Goal: Information Seeking & Learning: Find contact information

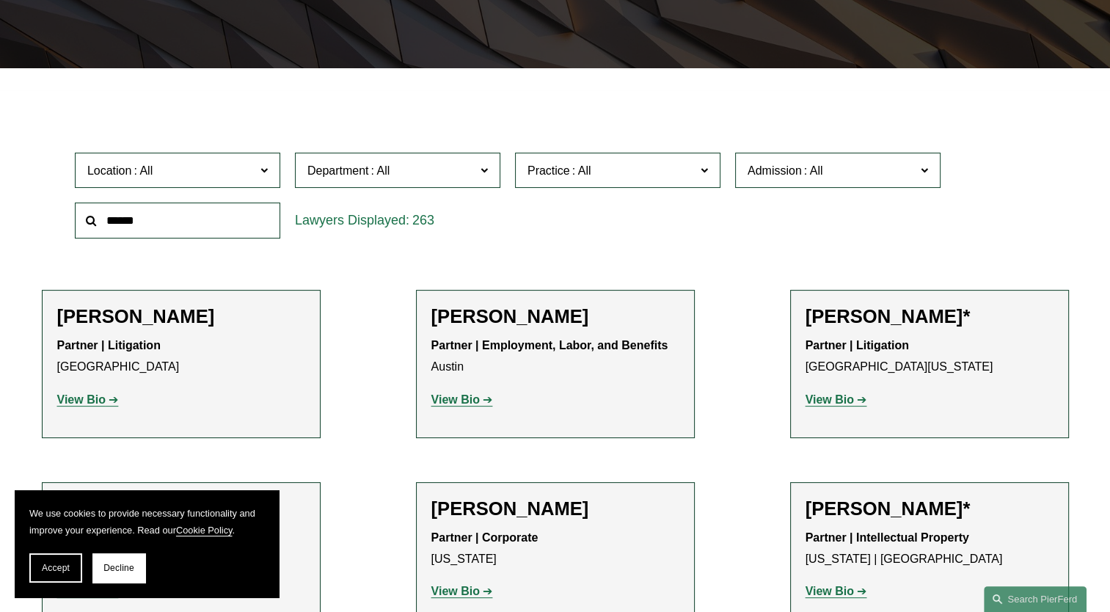
scroll to position [315, 0]
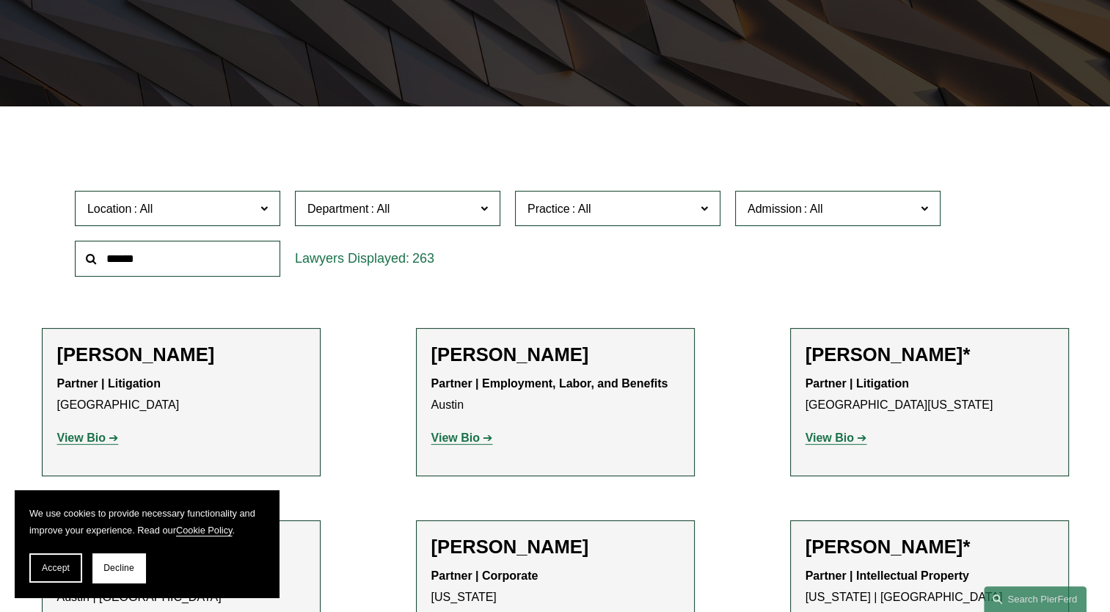
click at [155, 268] on input "text" at bounding box center [177, 259] width 205 height 36
type input "*******"
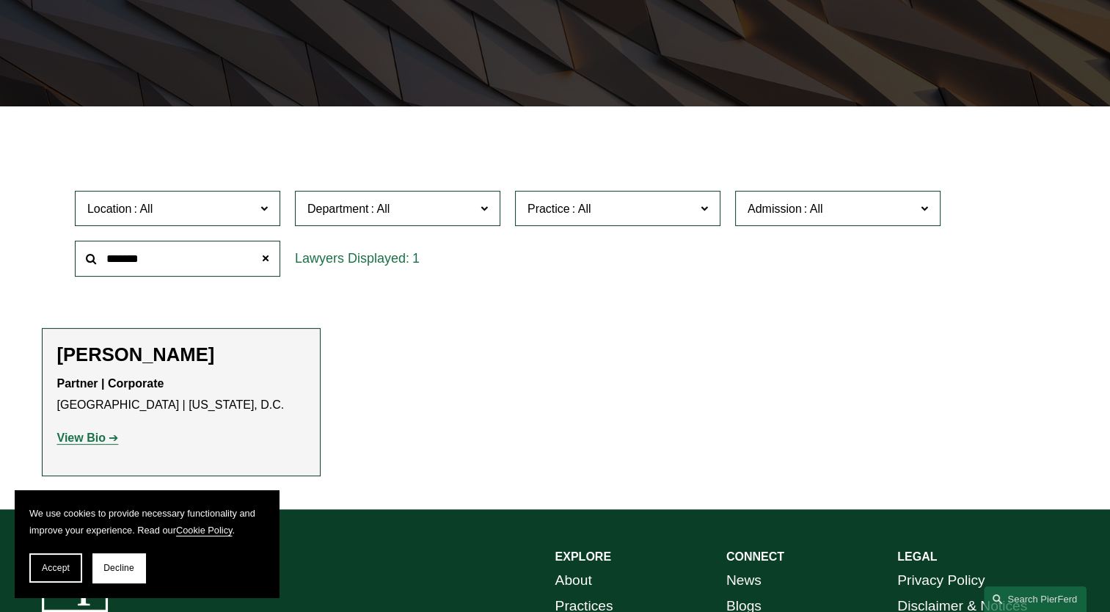
click at [85, 439] on strong "View Bio" at bounding box center [81, 437] width 48 height 12
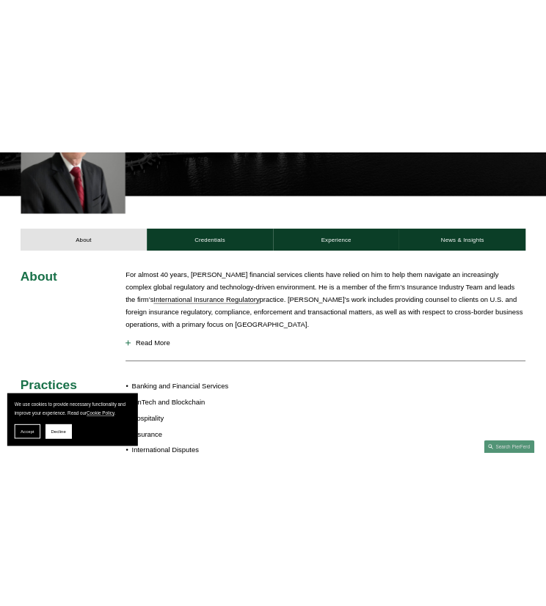
scroll to position [502, 0]
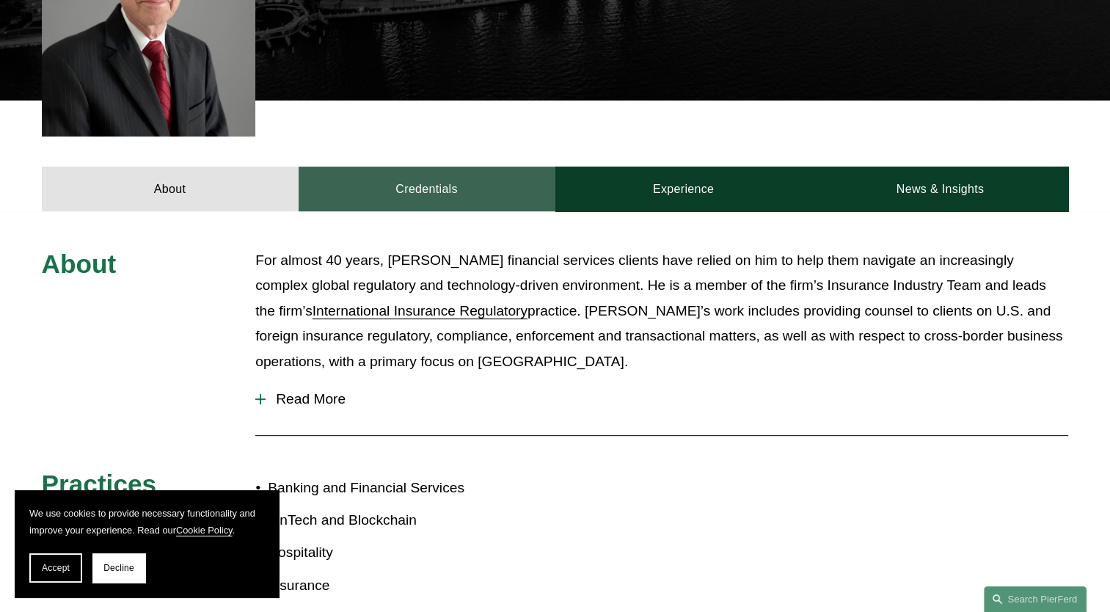
click at [414, 166] on link "Credentials" at bounding box center [426, 188] width 257 height 44
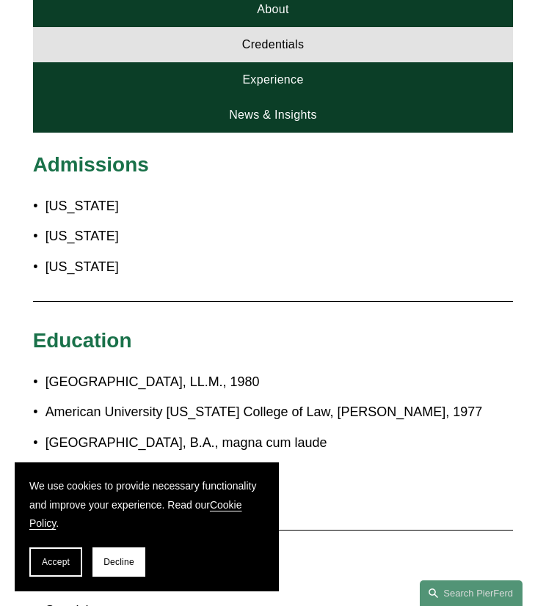
scroll to position [813, 0]
